Goal: Task Accomplishment & Management: Manage account settings

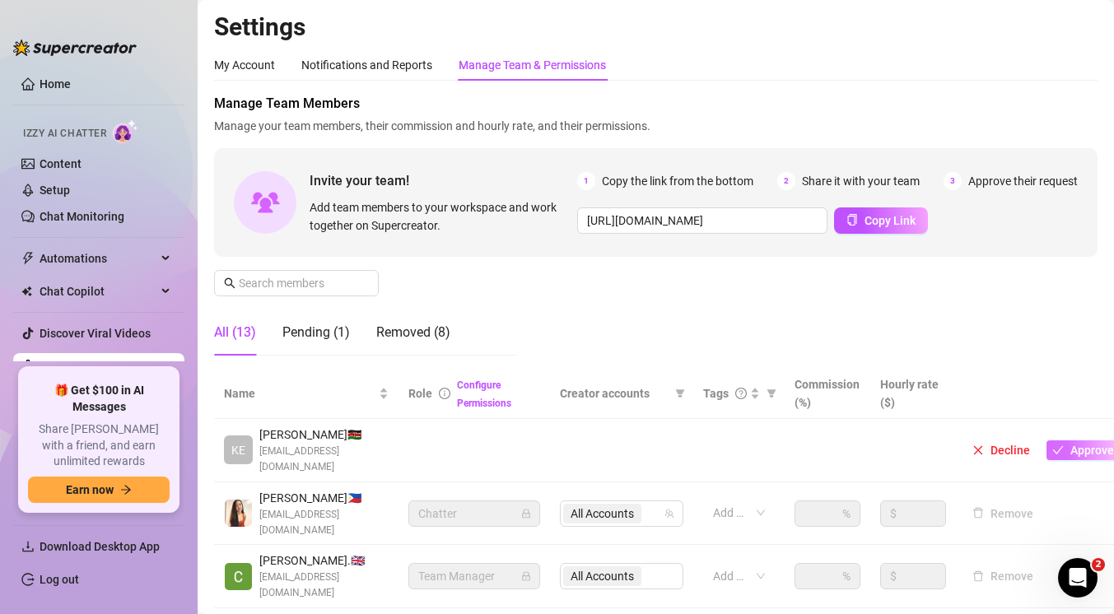
click at [1062, 441] on button "Approve" at bounding box center [1083, 451] width 73 height 20
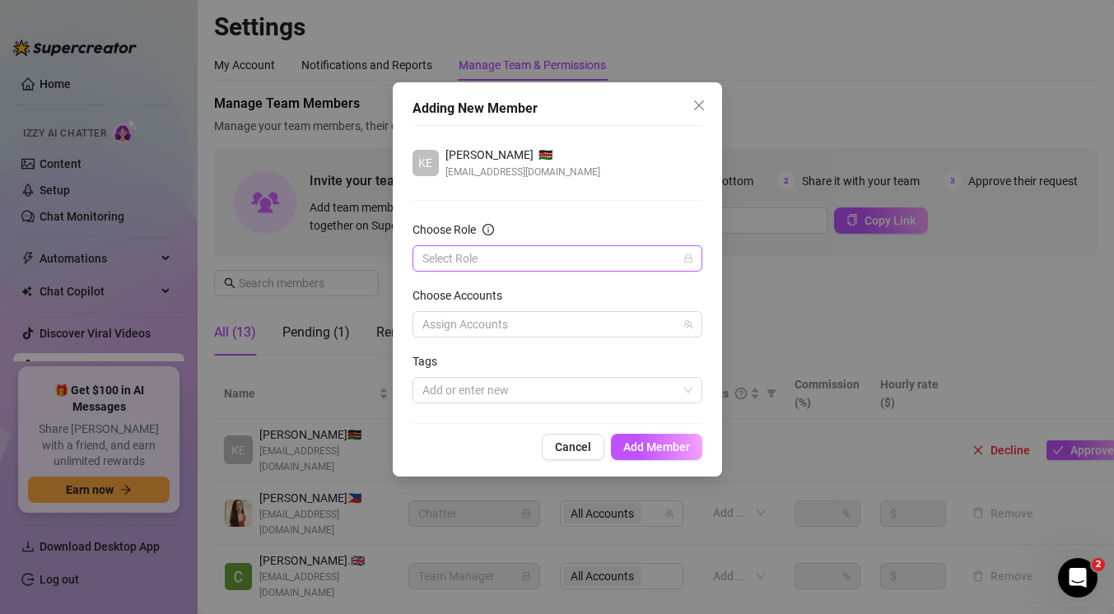
click at [561, 253] on input "Choose Role" at bounding box center [550, 258] width 255 height 25
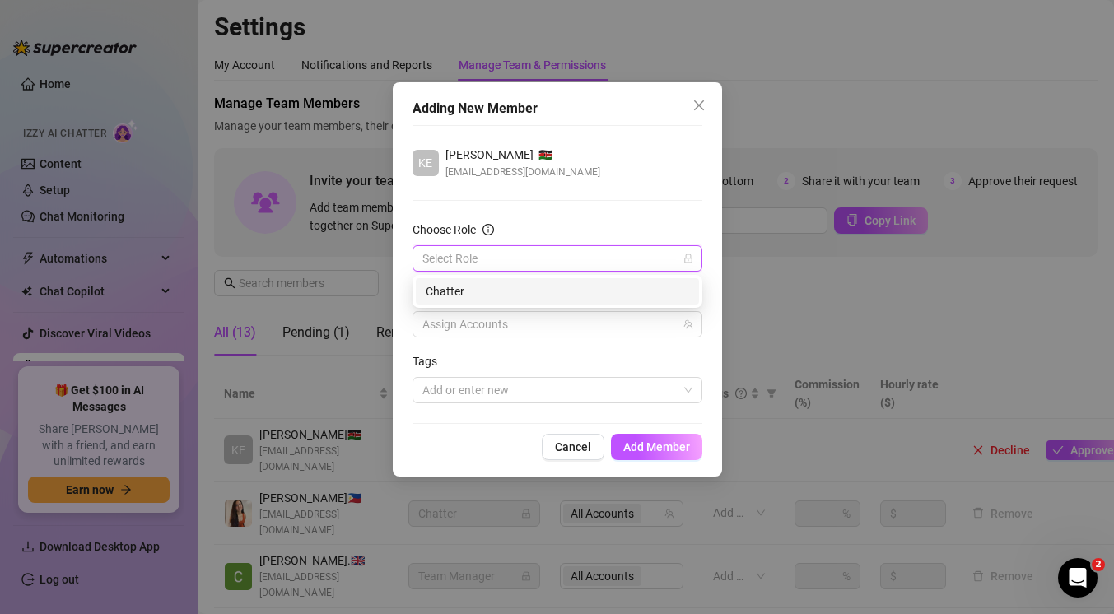
click at [549, 282] on div "Chatter" at bounding box center [557, 291] width 283 height 26
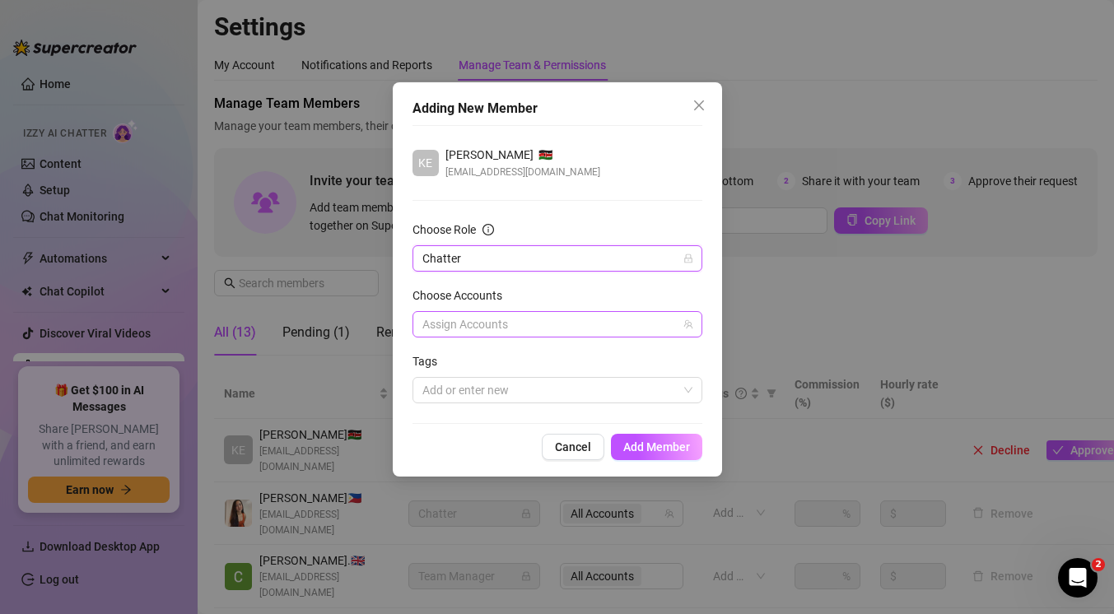
click at [536, 323] on div at bounding box center [549, 324] width 266 height 23
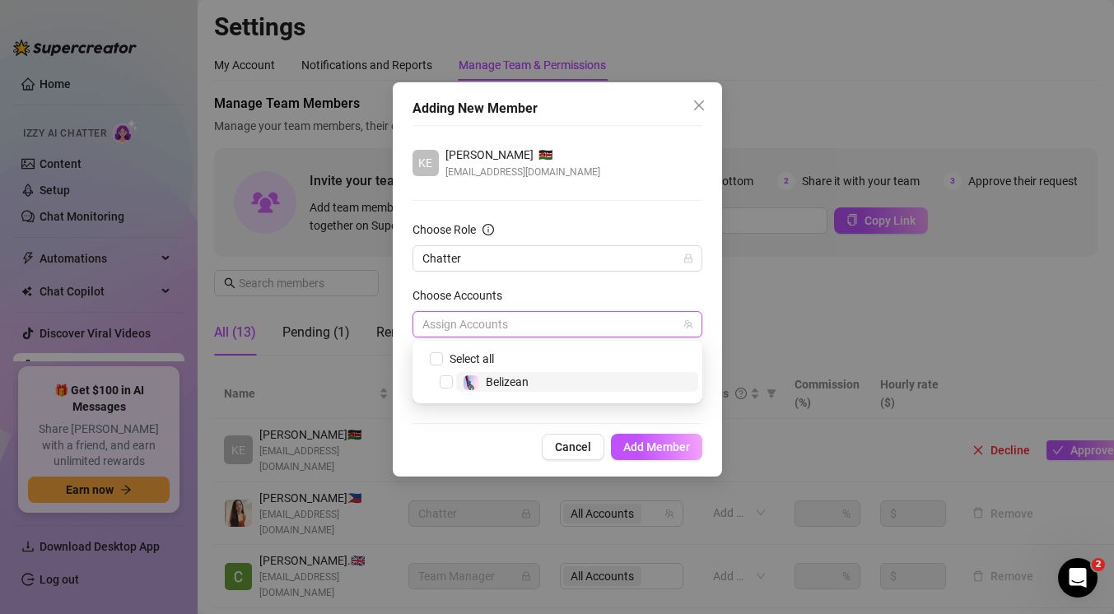
click at [505, 379] on span "Belizean" at bounding box center [507, 382] width 43 height 13
checkbox input "true"
click at [537, 423] on div "[PERSON_NAME] 🇰🇪 [EMAIL_ADDRESS][DOMAIN_NAME] Choose Role Chatter Choose Accoun…" at bounding box center [558, 274] width 290 height 299
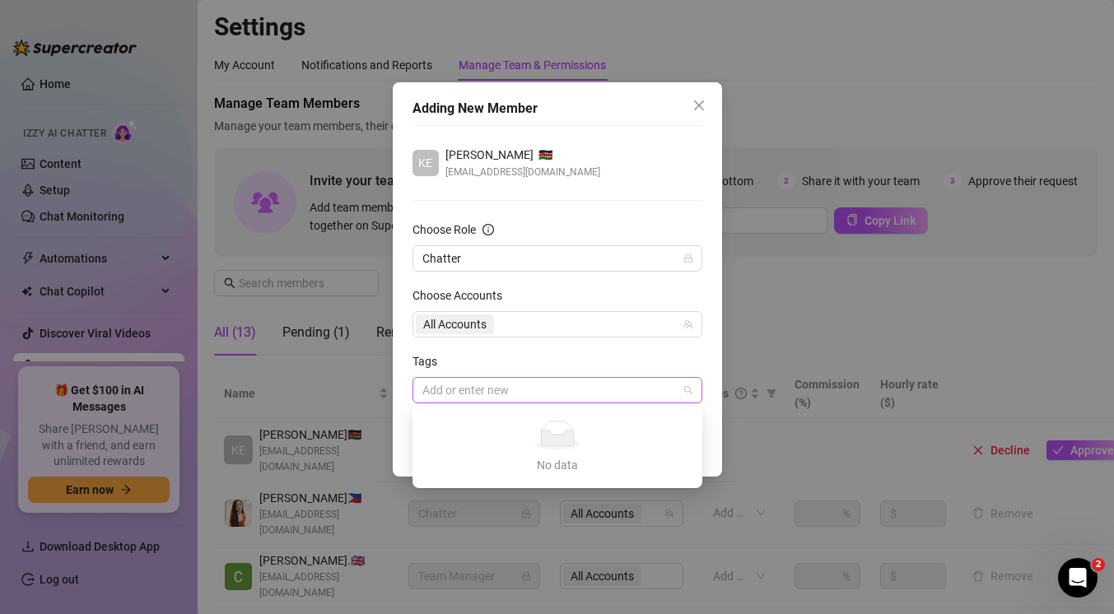
click at [590, 390] on div at bounding box center [549, 390] width 266 height 23
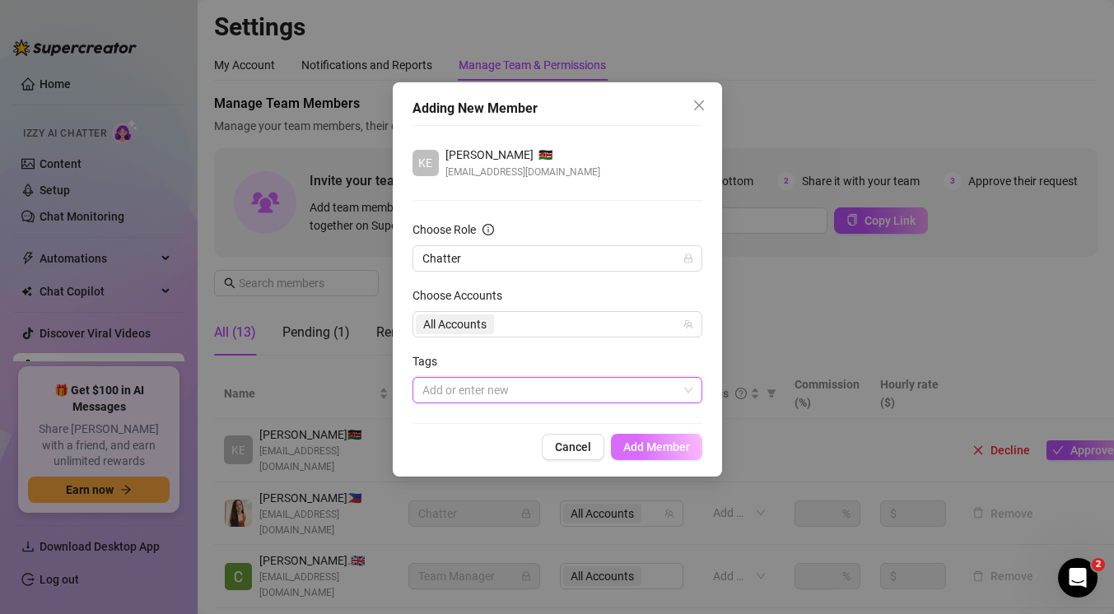
click at [677, 446] on span "Add Member" at bounding box center [656, 447] width 67 height 13
